Goal: Task Accomplishment & Management: Manage account settings

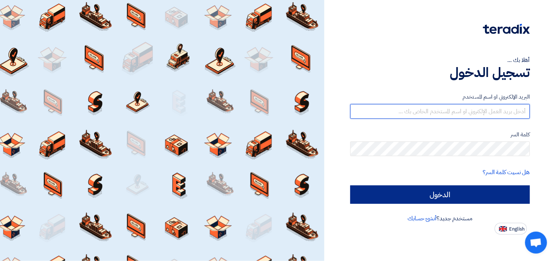
type input "[EMAIL_ADDRESS][DOMAIN_NAME]"
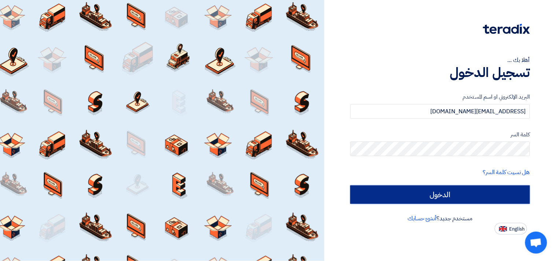
click at [437, 191] on input "الدخول" at bounding box center [440, 194] width 180 height 18
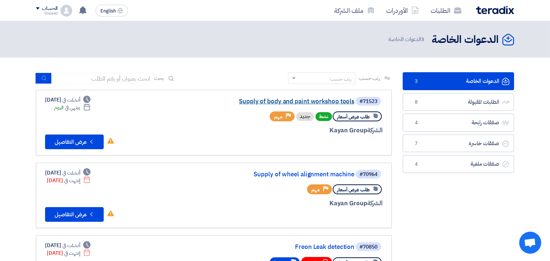
click at [320, 101] on link "Supply of body and paint workshop tools" at bounding box center [281, 101] width 147 height 7
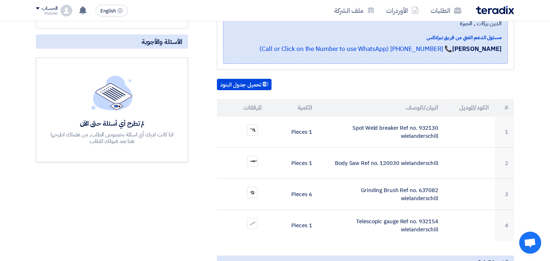
scroll to position [173, 0]
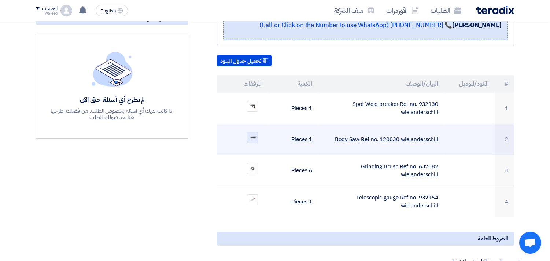
click at [254, 134] on img at bounding box center [252, 137] width 10 height 7
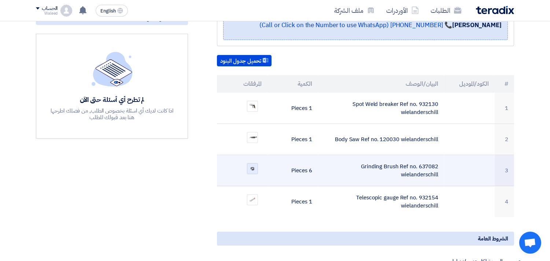
click at [251, 165] on img at bounding box center [252, 168] width 10 height 7
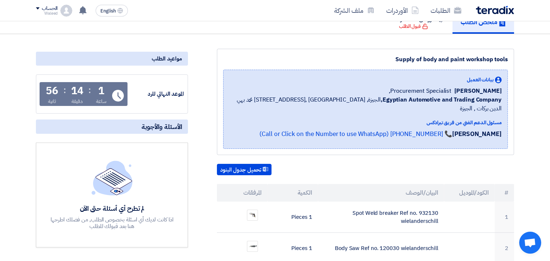
scroll to position [0, 0]
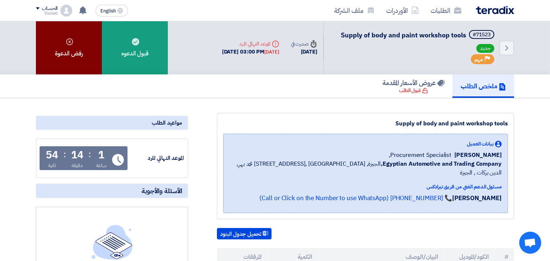
click at [70, 43] on icon at bounding box center [69, 41] width 7 height 7
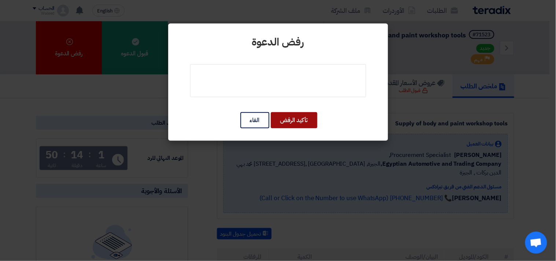
click at [296, 119] on button "تأكيد الرفض" at bounding box center [294, 120] width 47 height 16
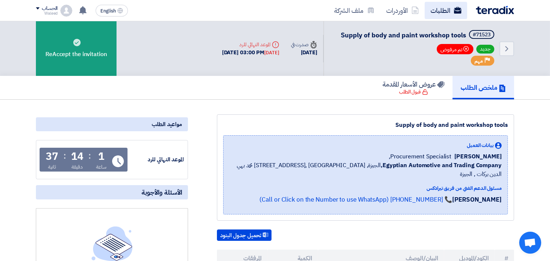
click at [440, 9] on link "الطلبات" at bounding box center [446, 10] width 43 height 17
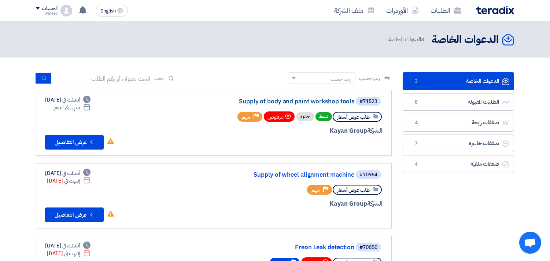
click at [319, 98] on link "Supply of body and paint workshop tools" at bounding box center [281, 101] width 147 height 7
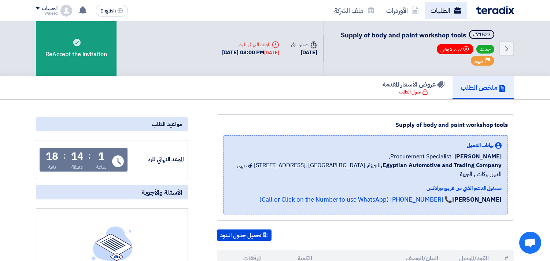
click at [443, 11] on link "الطلبات" at bounding box center [446, 10] width 43 height 17
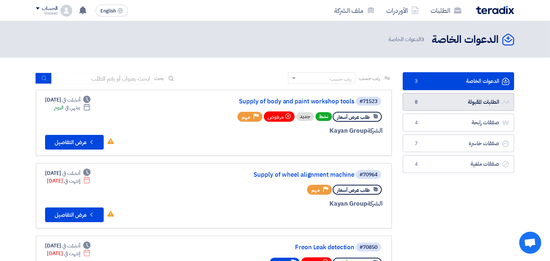
click at [454, 103] on link "الطلبات المقبولة الطلبات المقبولة 8" at bounding box center [458, 102] width 111 height 18
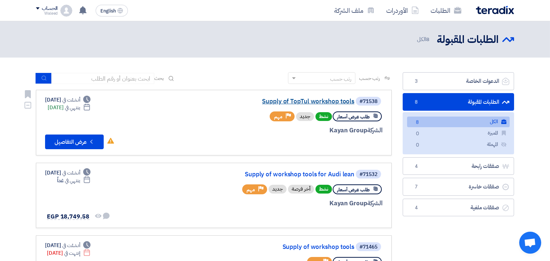
click at [306, 101] on link "Supply of TopTul workshop tools" at bounding box center [281, 101] width 147 height 7
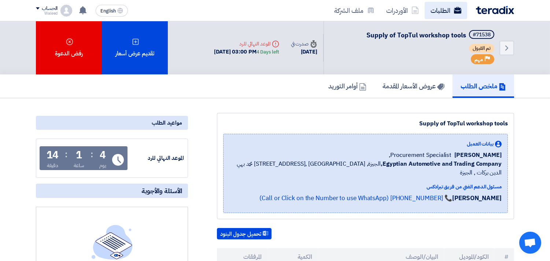
click at [440, 12] on link "الطلبات" at bounding box center [446, 10] width 43 height 17
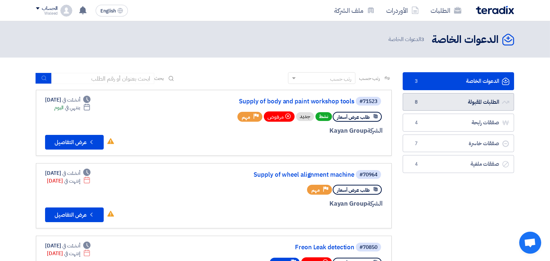
click at [460, 105] on link "الطلبات المقبولة الطلبات المقبولة 8" at bounding box center [458, 102] width 111 height 18
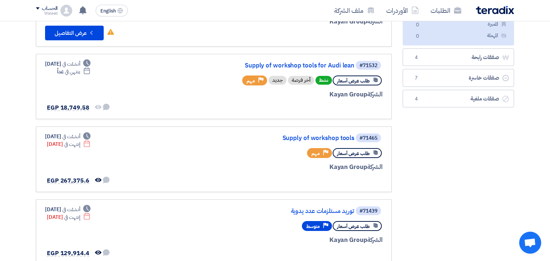
scroll to position [102, 0]
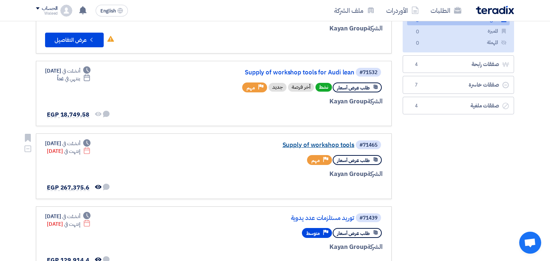
click at [318, 144] on link "Supply of workshop tools" at bounding box center [281, 145] width 147 height 7
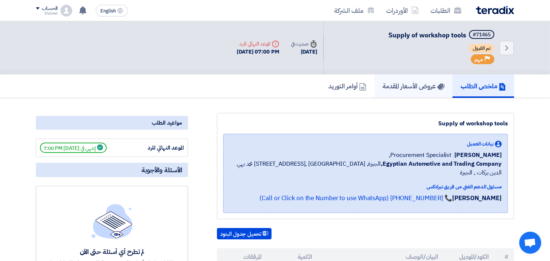
click at [402, 88] on h5 "عروض الأسعار المقدمة" at bounding box center [414, 86] width 62 height 8
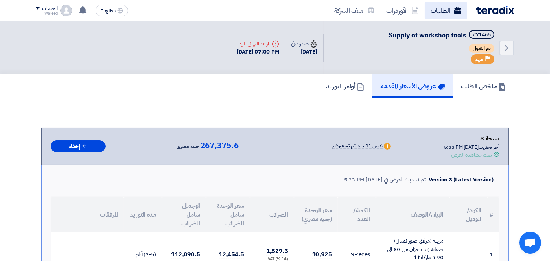
click at [444, 12] on link "الطلبات" at bounding box center [446, 10] width 43 height 17
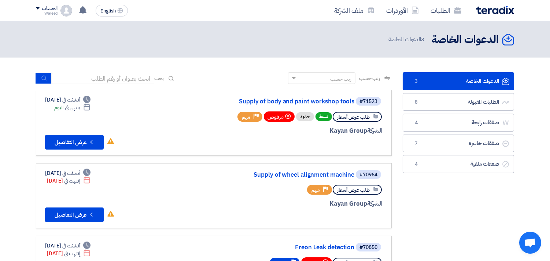
click at [445, 81] on link "الدعوات الخاصة الدعوات الخاصة 3" at bounding box center [458, 81] width 111 height 18
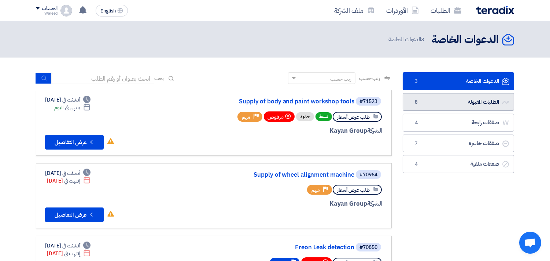
click at [430, 100] on link "الطلبات المقبولة الطلبات المقبولة 8" at bounding box center [458, 102] width 111 height 18
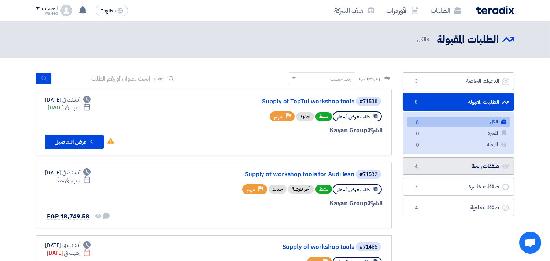
click at [434, 170] on link "صفقات رابحة صفقات رابحة 4" at bounding box center [458, 166] width 111 height 18
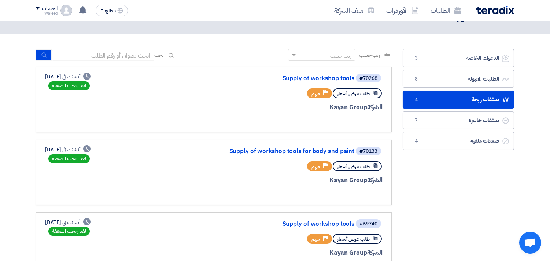
scroll to position [22, 0]
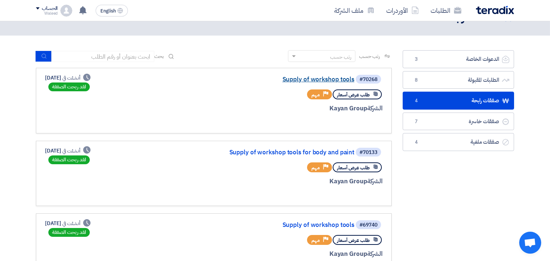
click at [334, 81] on link "Supply of workshop tools" at bounding box center [281, 79] width 147 height 7
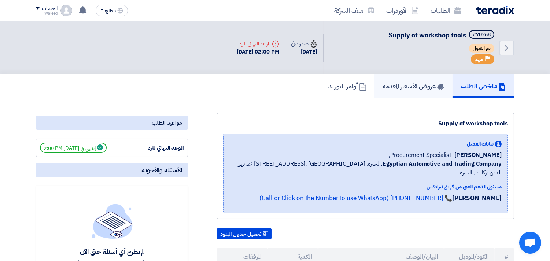
click at [396, 82] on h5 "عروض الأسعار المقدمة" at bounding box center [414, 86] width 62 height 8
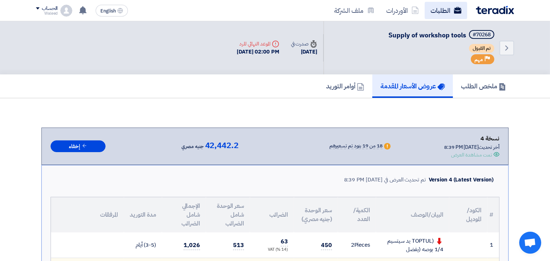
click at [442, 12] on link "الطلبات" at bounding box center [446, 10] width 43 height 17
